Goal: Task Accomplishment & Management: Complete application form

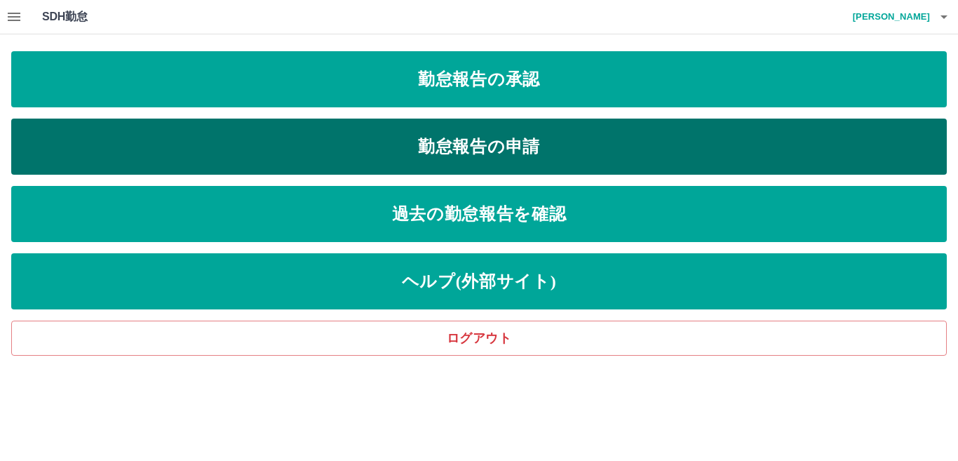
click at [426, 143] on link "勤怠報告の申請" at bounding box center [479, 147] width 936 height 56
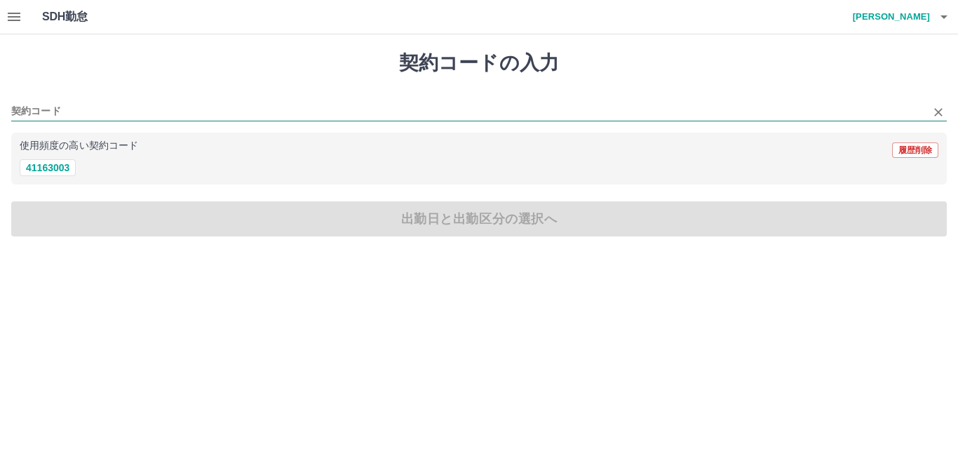
click at [181, 113] on input "契約コード" at bounding box center [468, 112] width 915 height 18
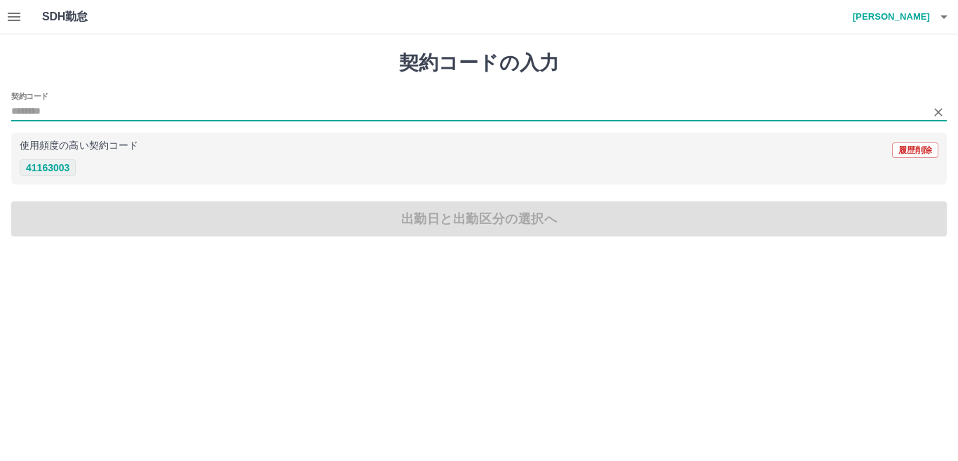
click at [67, 170] on button "41163003" at bounding box center [48, 167] width 56 height 17
type input "********"
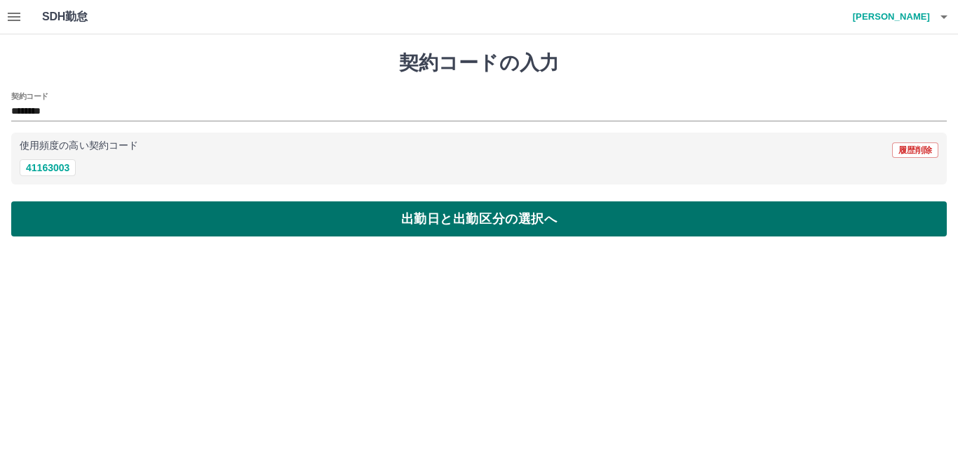
click at [127, 220] on button "出勤日と出勤区分の選択へ" at bounding box center [479, 218] width 936 height 35
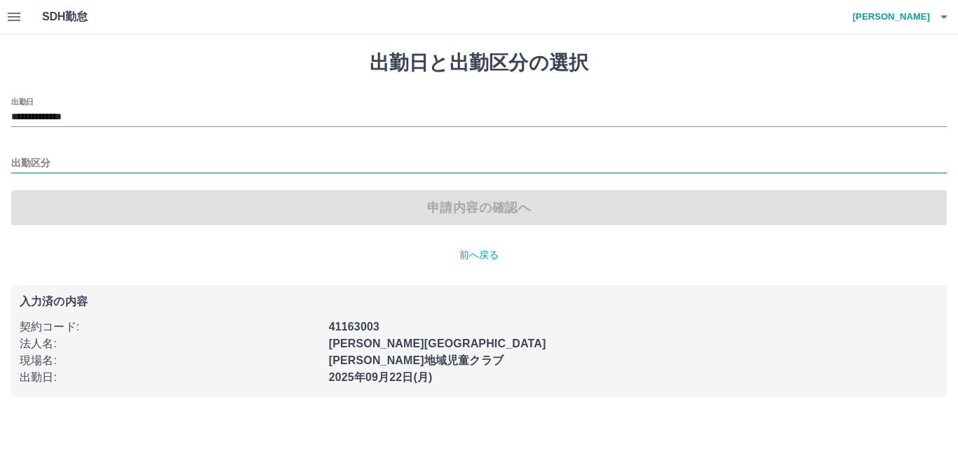
drag, startPoint x: 59, startPoint y: 162, endPoint x: 51, endPoint y: 173, distance: 13.5
click at [58, 163] on input "出勤区分" at bounding box center [479, 164] width 936 height 18
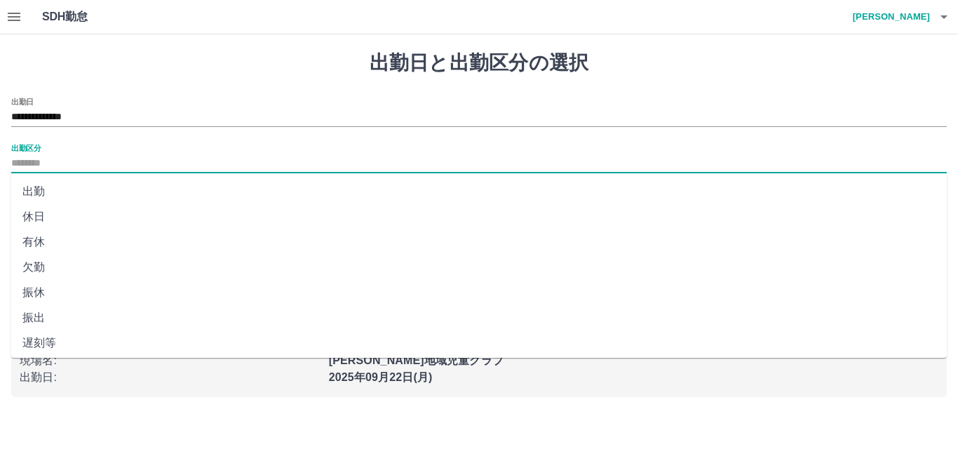
click at [39, 192] on li "出勤" at bounding box center [479, 191] width 936 height 25
type input "**"
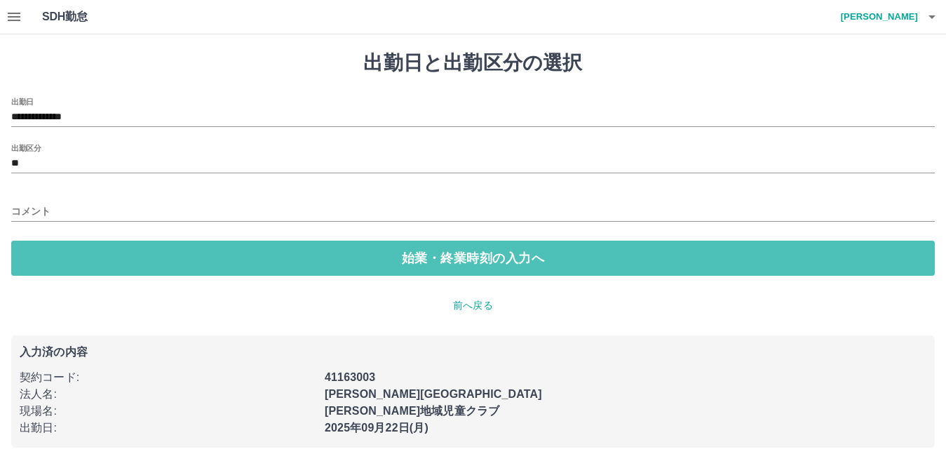
drag, startPoint x: 232, startPoint y: 262, endPoint x: 211, endPoint y: 239, distance: 31.3
click at [233, 261] on button "始業・終業時刻の入力へ" at bounding box center [473, 258] width 924 height 35
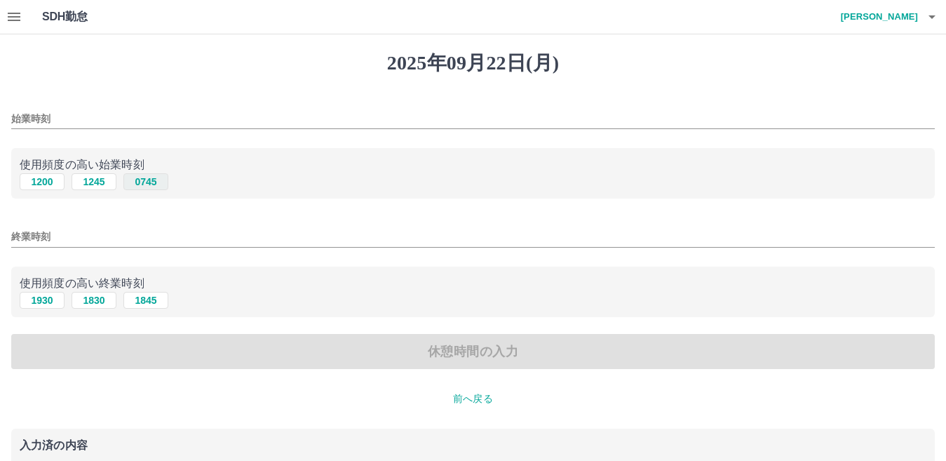
click at [147, 182] on button "0745" at bounding box center [145, 181] width 45 height 17
type input "****"
click at [37, 302] on button "1930" at bounding box center [42, 300] width 45 height 17
type input "****"
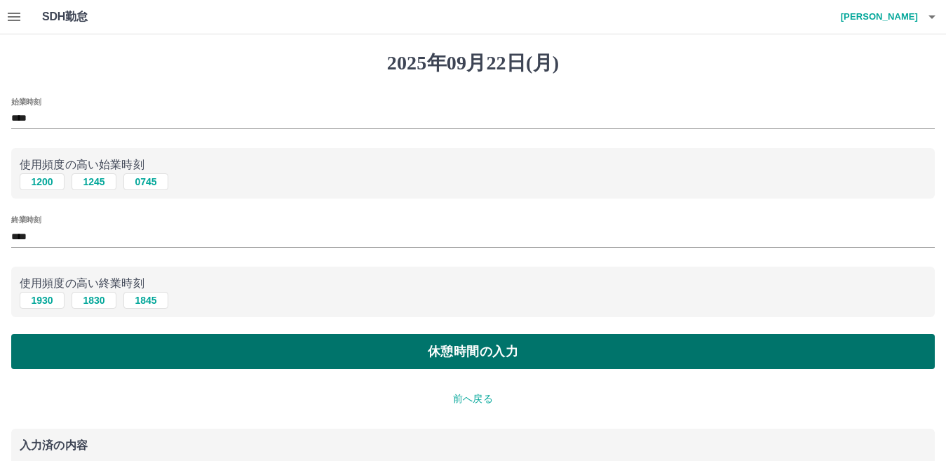
click at [417, 347] on button "休憩時間の入力" at bounding box center [473, 351] width 924 height 35
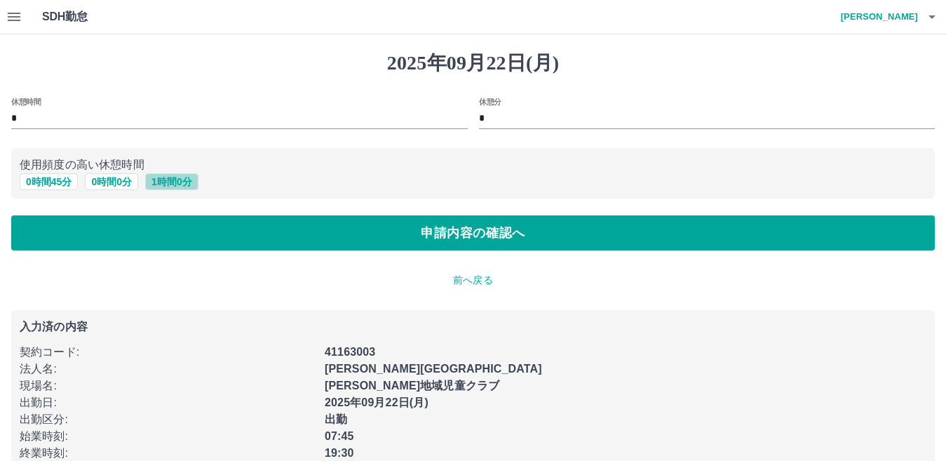
click at [181, 182] on button "1 時間 0 分" at bounding box center [171, 181] width 53 height 17
type input "*"
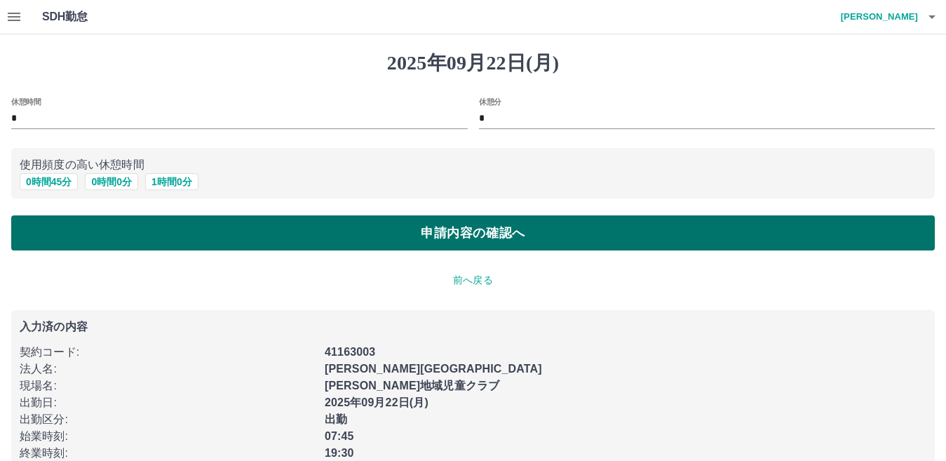
click at [240, 234] on button "申請内容の確認へ" at bounding box center [473, 232] width 924 height 35
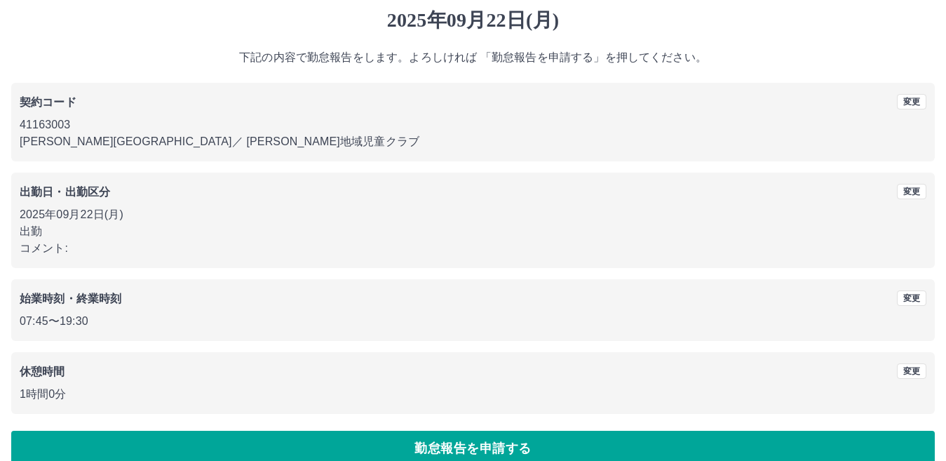
scroll to position [65, 0]
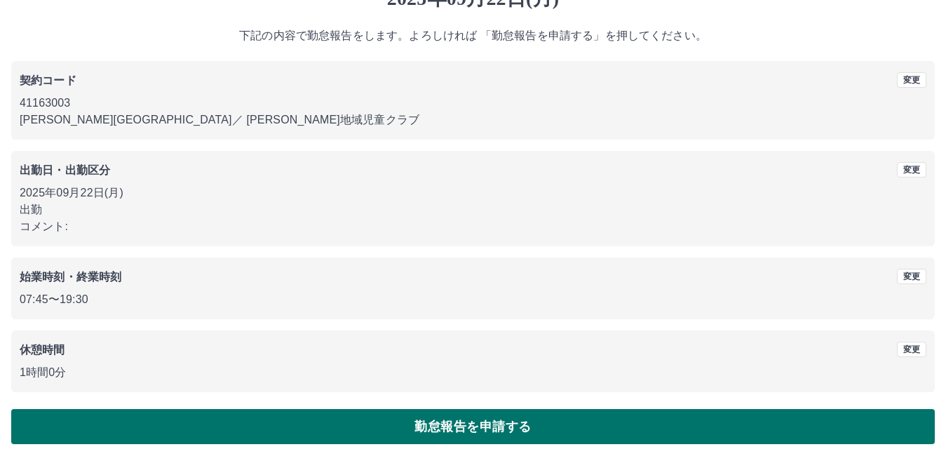
click at [229, 425] on button "勤怠報告を申請する" at bounding box center [473, 426] width 924 height 35
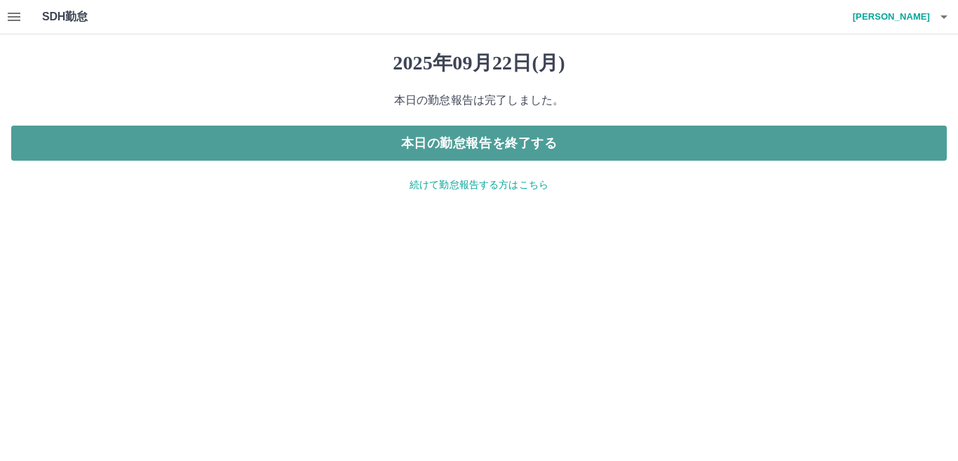
click at [412, 139] on button "本日の勤怠報告を終了する" at bounding box center [479, 143] width 936 height 35
